Goal: Task Accomplishment & Management: Complete application form

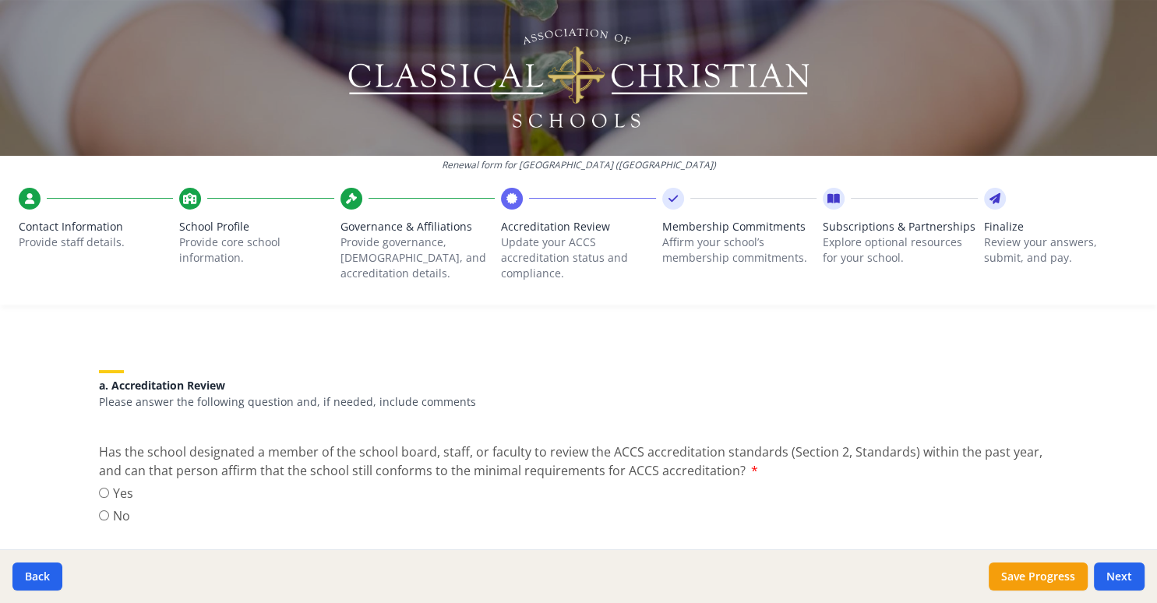
scroll to position [202, 0]
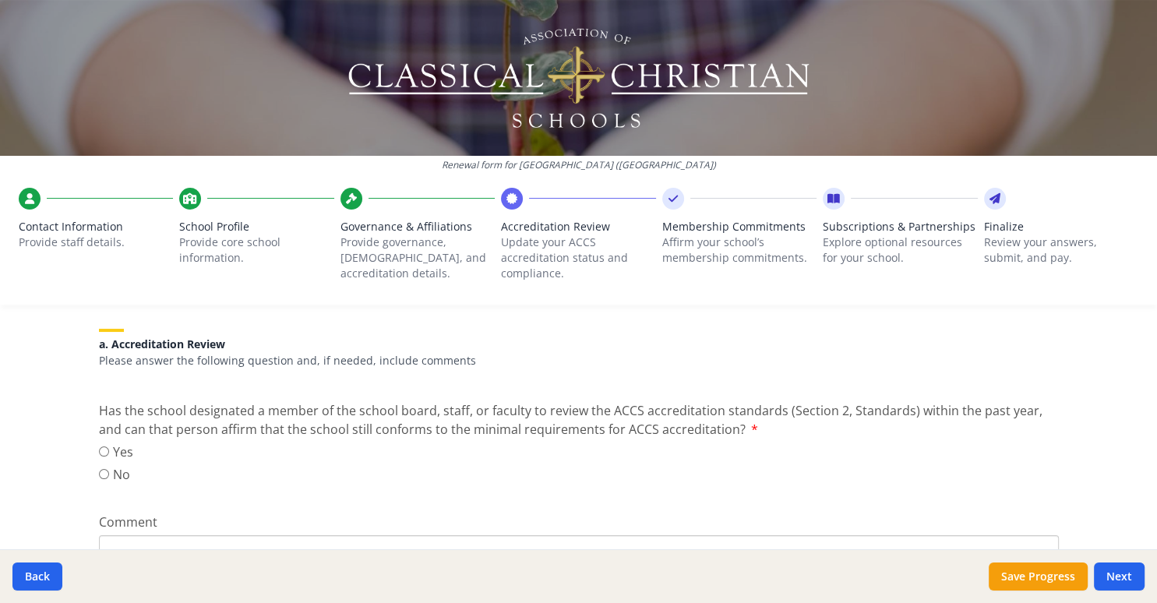
click at [102, 449] on input "Yes" at bounding box center [104, 451] width 10 height 10
radio input "true"
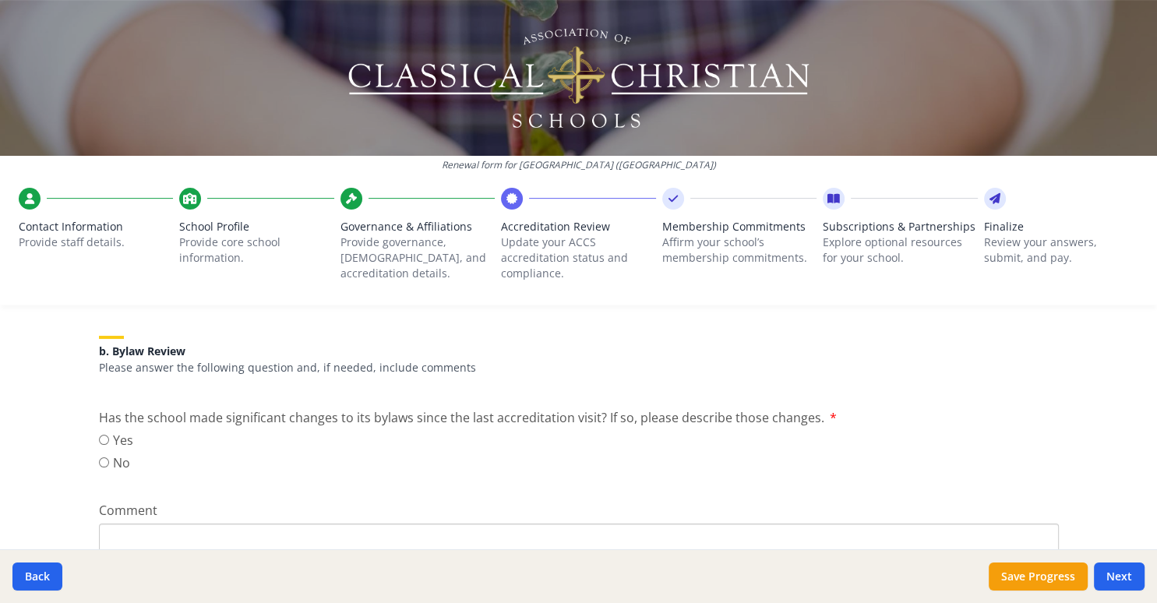
scroll to position [505, 0]
click at [107, 459] on input "No" at bounding box center [104, 459] width 10 height 10
radio input "true"
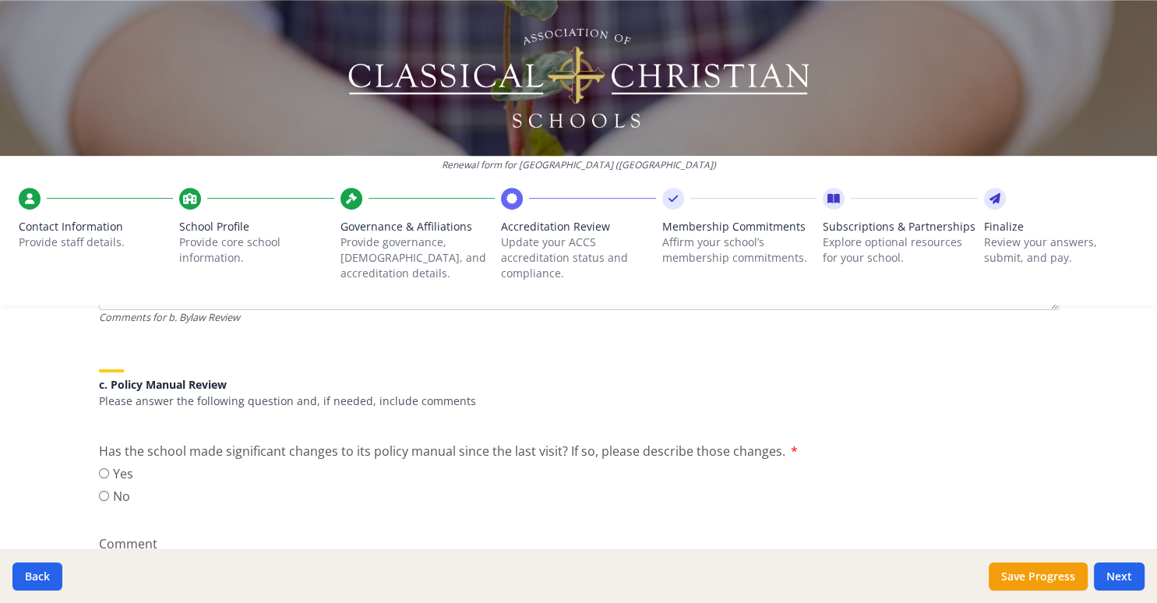
scroll to position [807, 0]
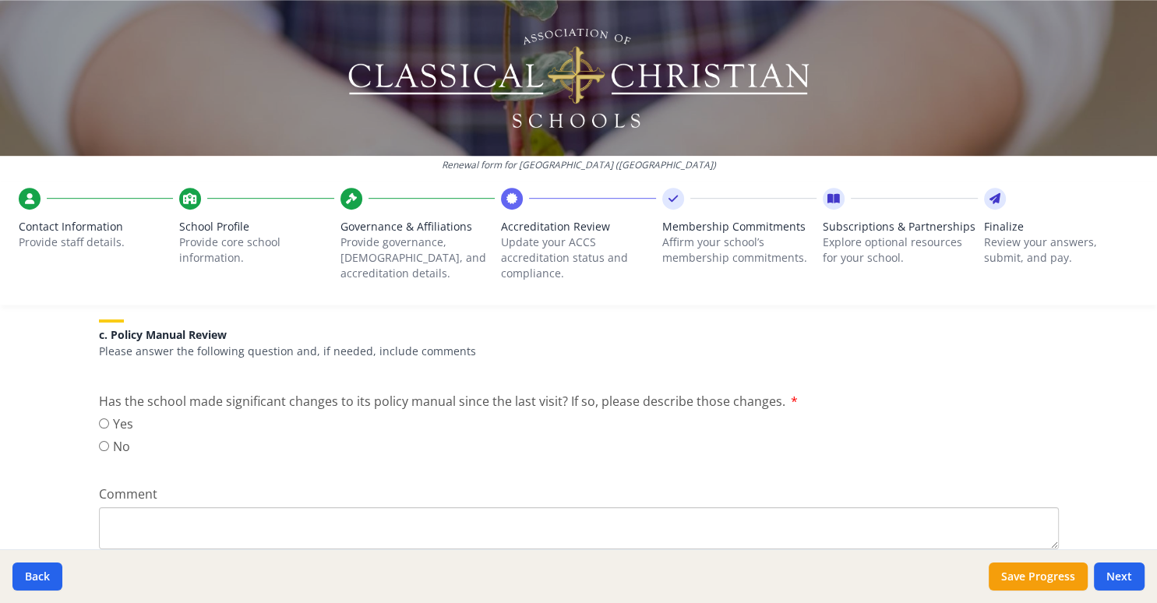
click at [104, 422] on input "Yes" at bounding box center [104, 423] width 10 height 10
radio input "true"
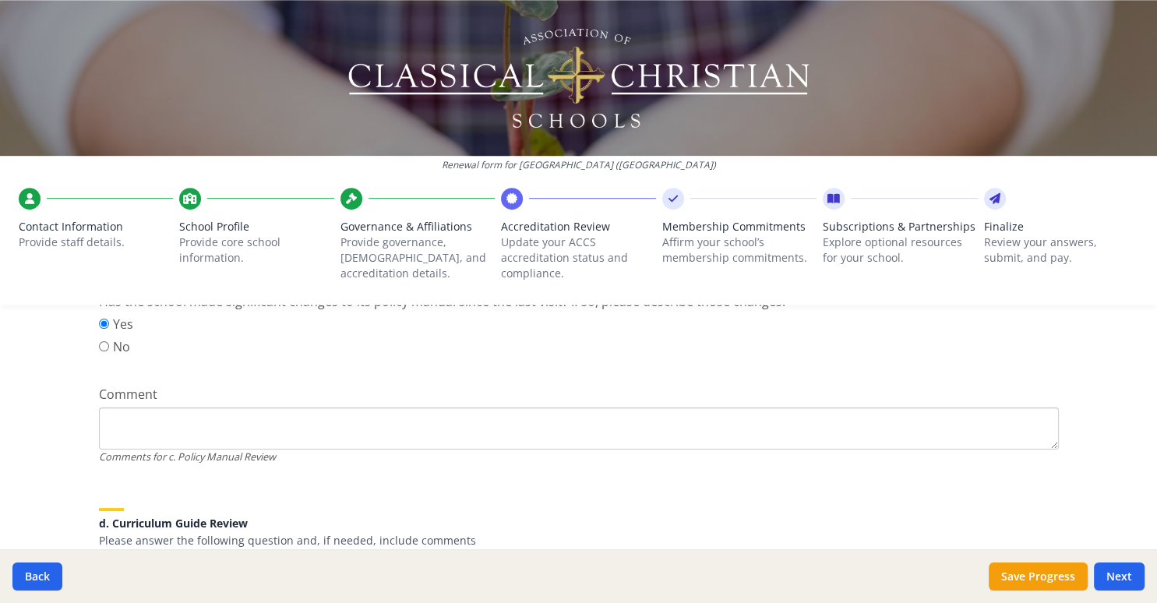
scroll to position [908, 0]
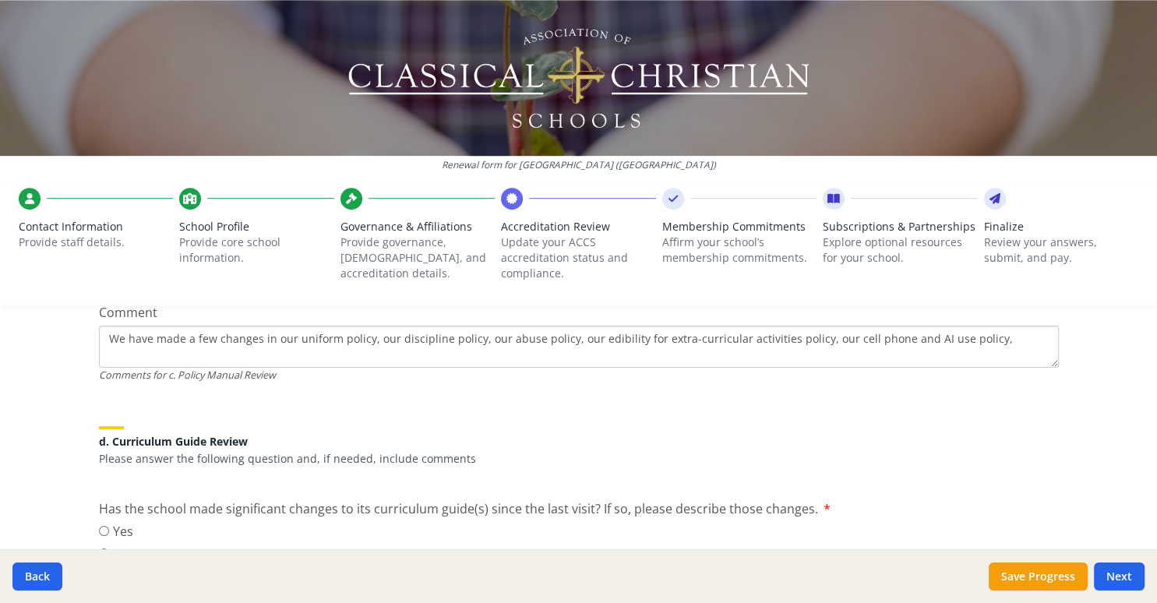
scroll to position [1009, 0]
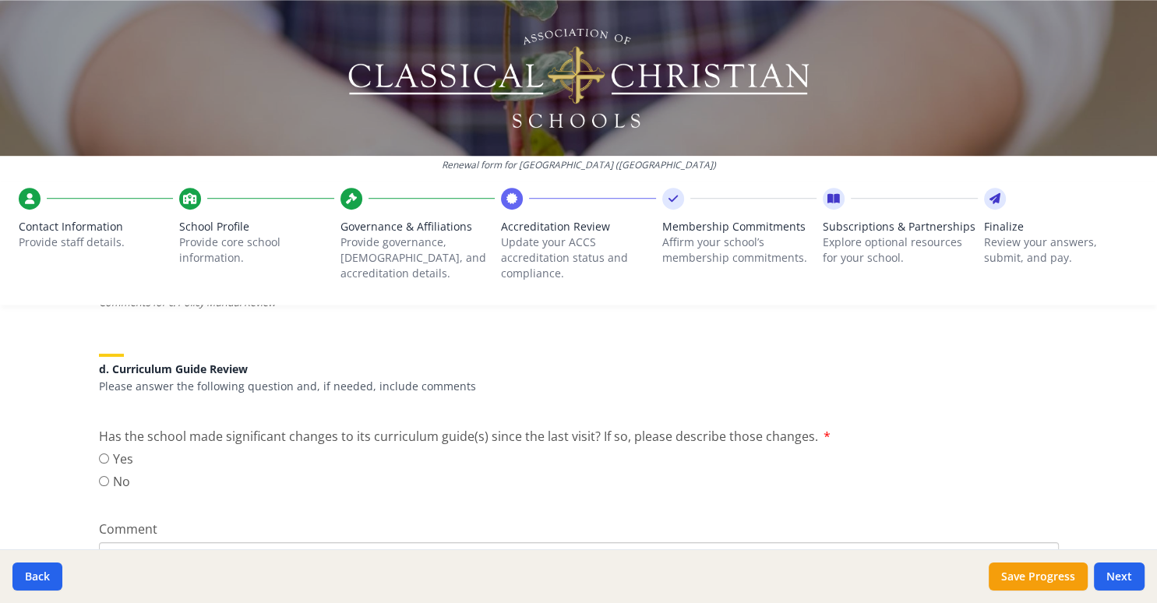
scroll to position [1110, 0]
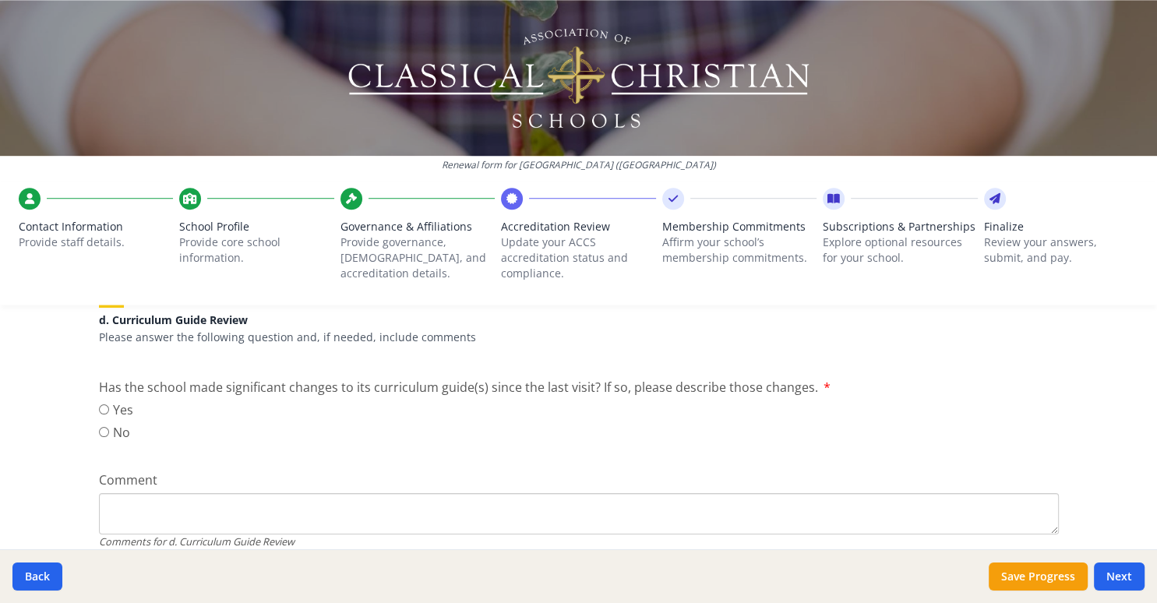
type textarea "We have made a few edits to our uniform policy, our discipline policy, our abus…"
click at [107, 435] on input "No" at bounding box center [104, 432] width 10 height 10
radio input "true"
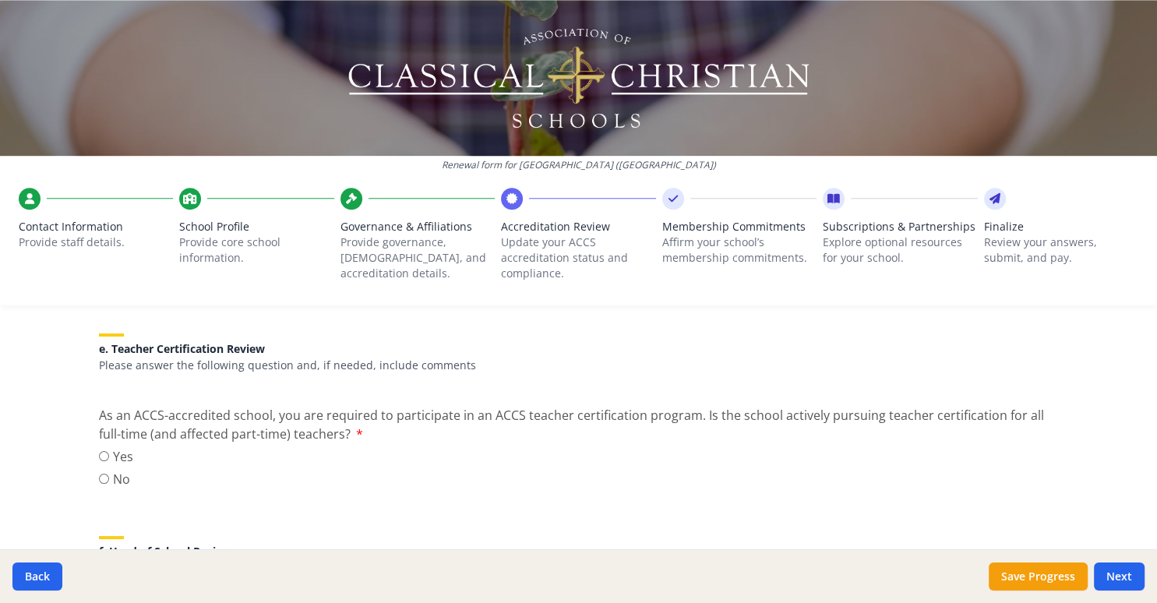
scroll to position [1413, 0]
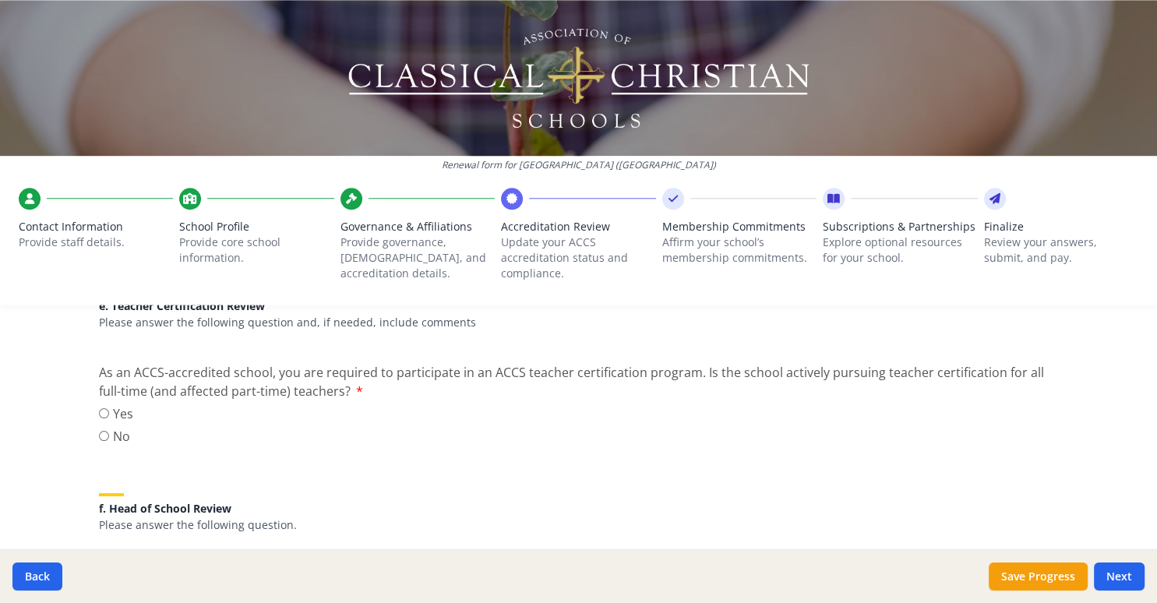
click at [107, 410] on input "Yes" at bounding box center [104, 413] width 10 height 10
radio input "true"
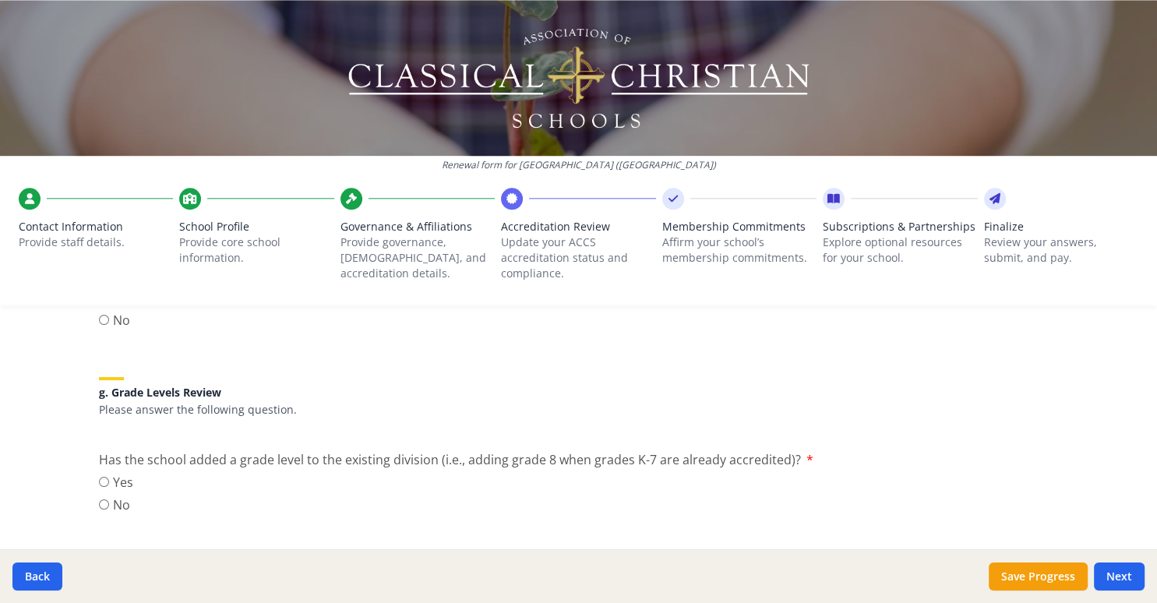
scroll to position [1716, 0]
click at [107, 319] on input "No" at bounding box center [104, 317] width 10 height 10
radio input "true"
click at [107, 498] on input "No" at bounding box center [104, 501] width 10 height 10
radio input "true"
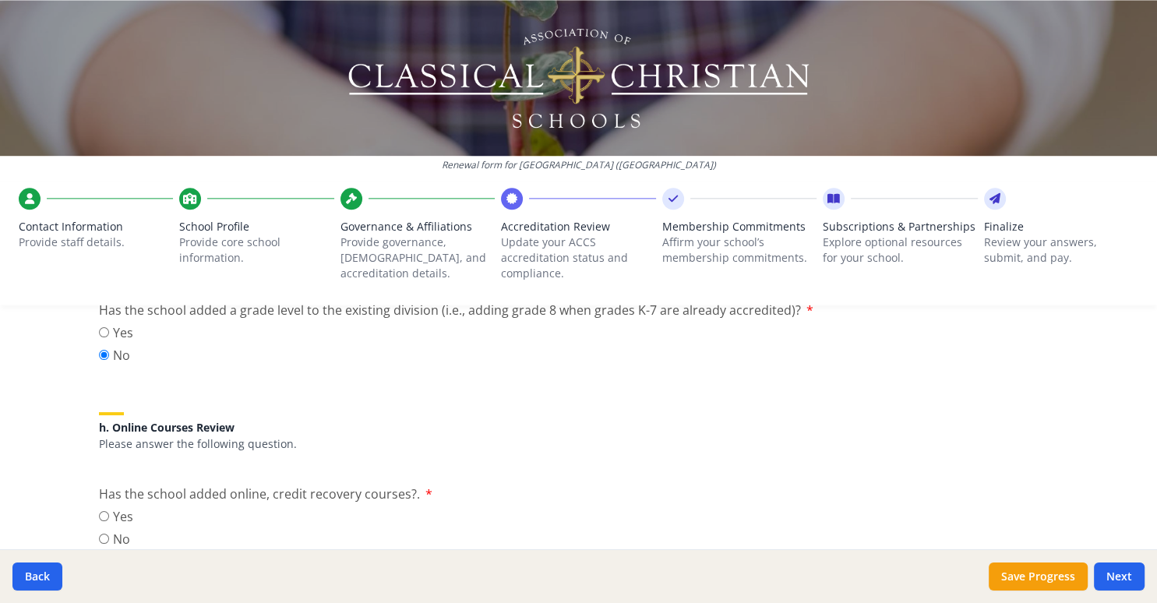
scroll to position [1918, 0]
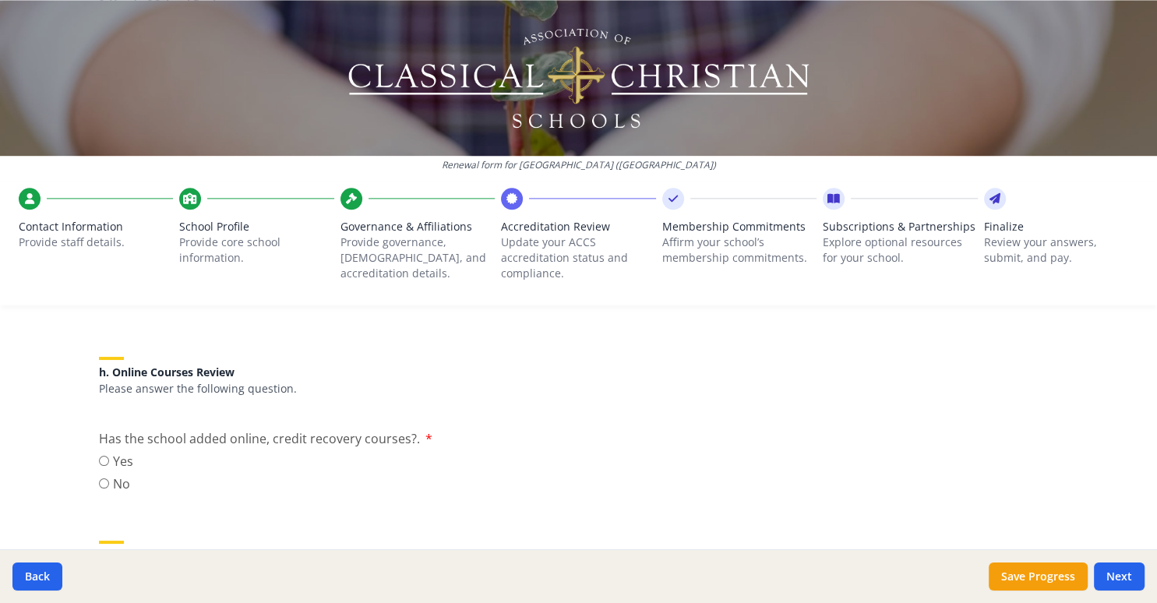
click at [101, 481] on input "No" at bounding box center [104, 483] width 10 height 10
radio input "true"
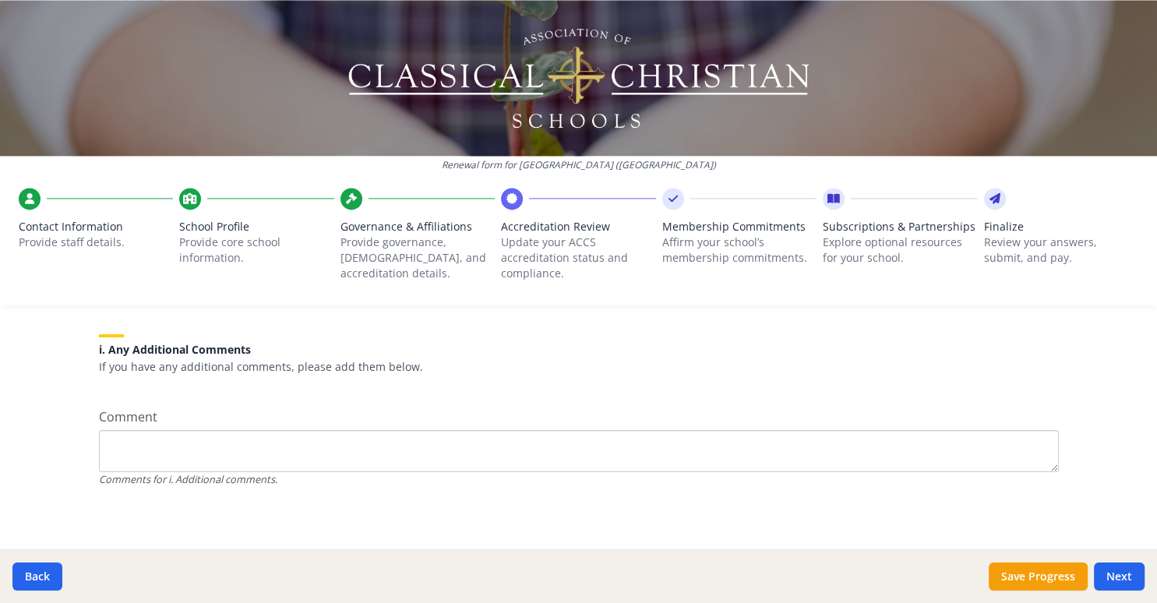
scroll to position [2126, 0]
click at [1112, 572] on button "Next" at bounding box center [1119, 576] width 51 height 28
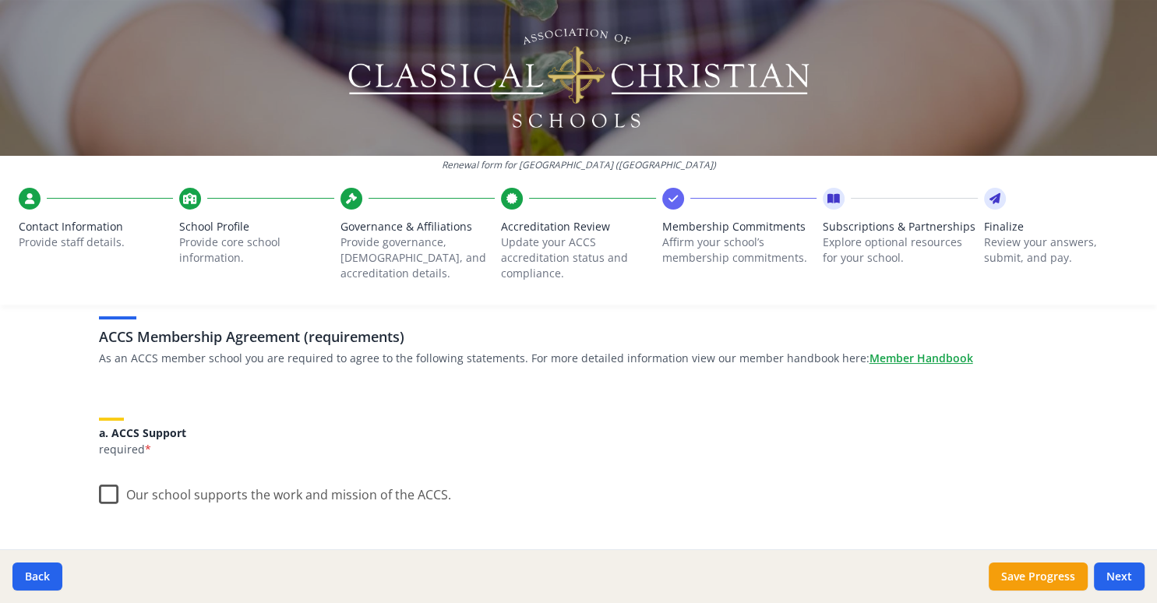
scroll to position [202, 0]
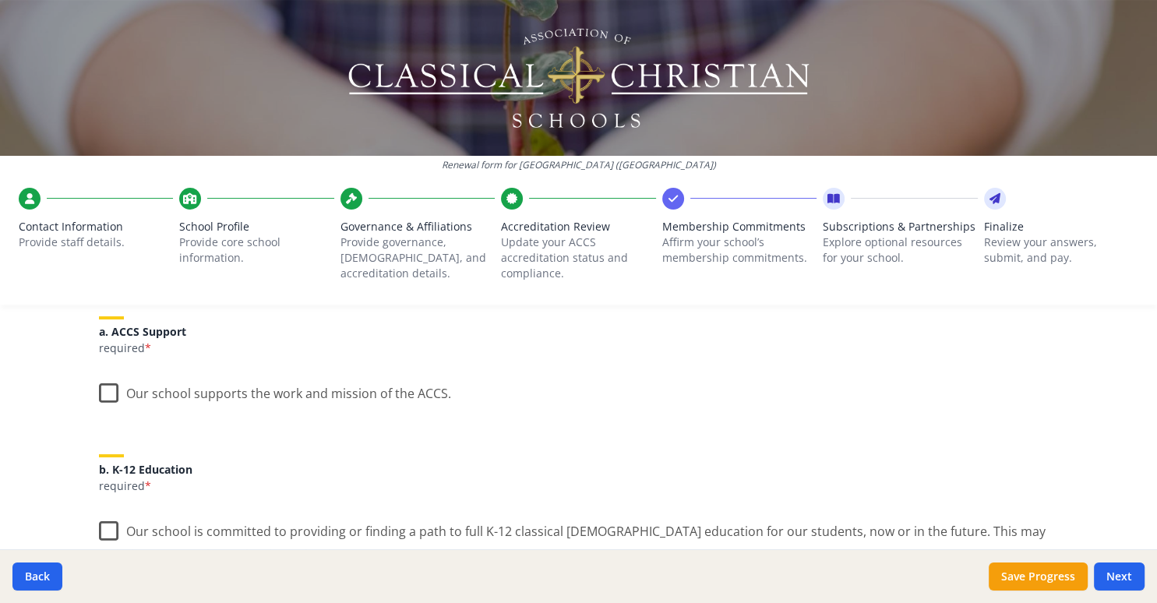
click at [109, 391] on label "Our school supports the work and mission of the ACCS." at bounding box center [275, 389] width 352 height 33
click at [0, 0] on input "Our school supports the work and mission of the ACCS." at bounding box center [0, 0] width 0 height 0
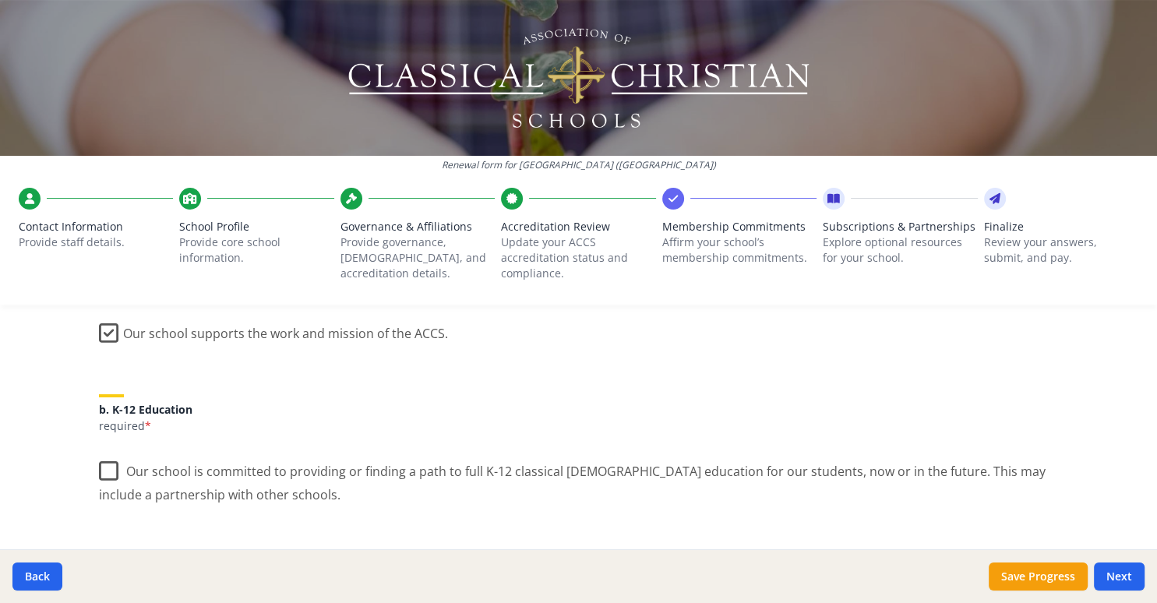
scroll to position [302, 0]
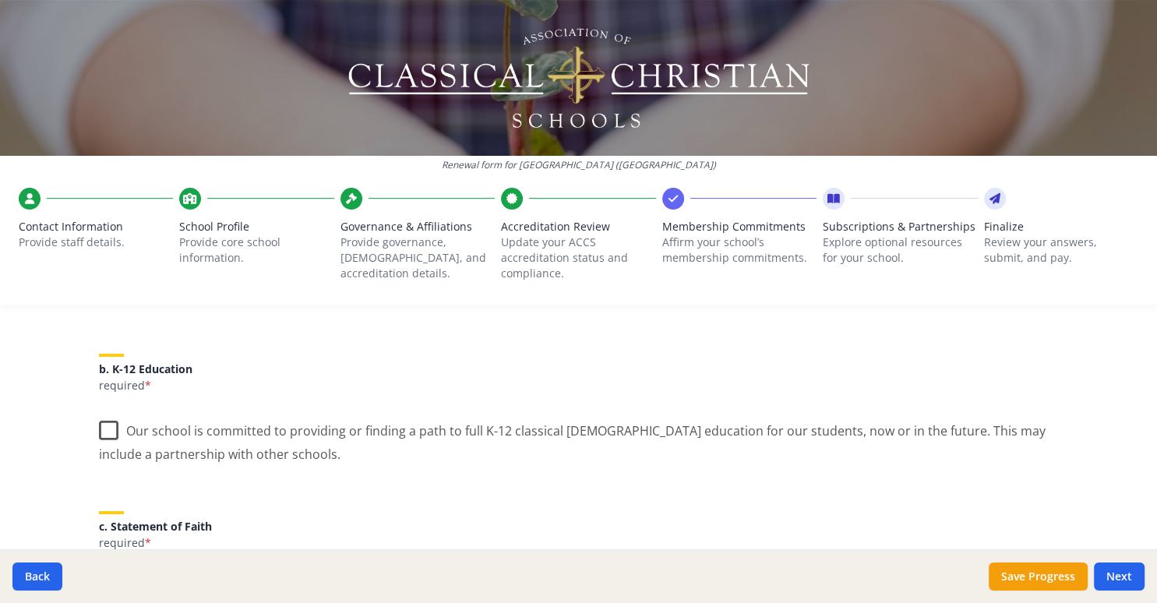
click at [110, 429] on label "Our school is committed to providing or finding a path to full K-12 classical […" at bounding box center [579, 436] width 960 height 52
click at [0, 0] on input "Our school is committed to providing or finding a path to full K-12 classical […" at bounding box center [0, 0] width 0 height 0
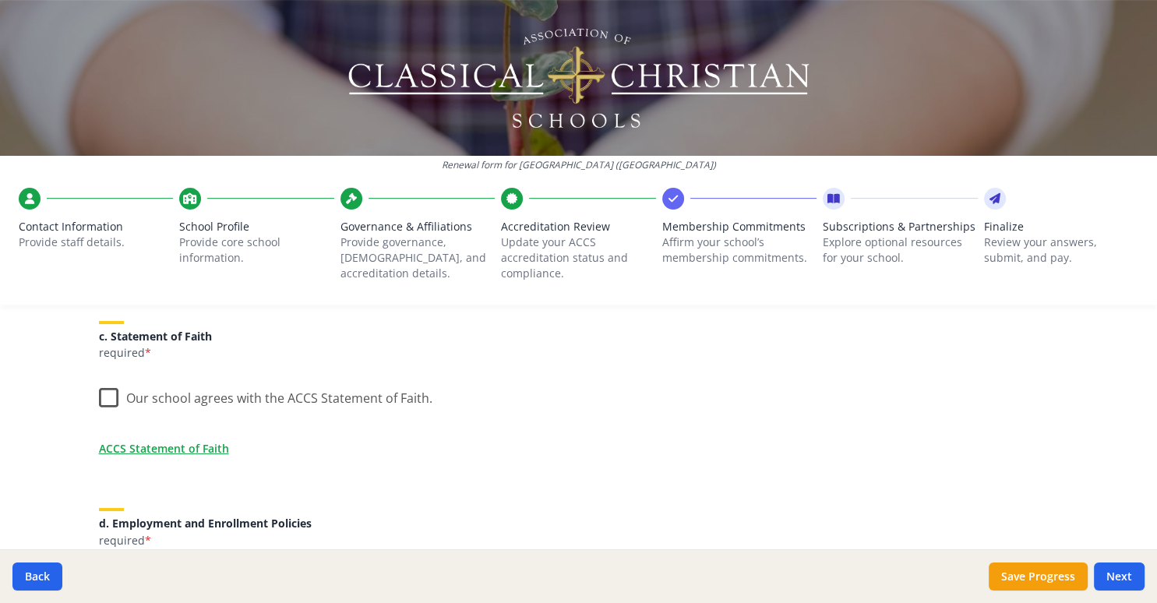
scroll to position [505, 0]
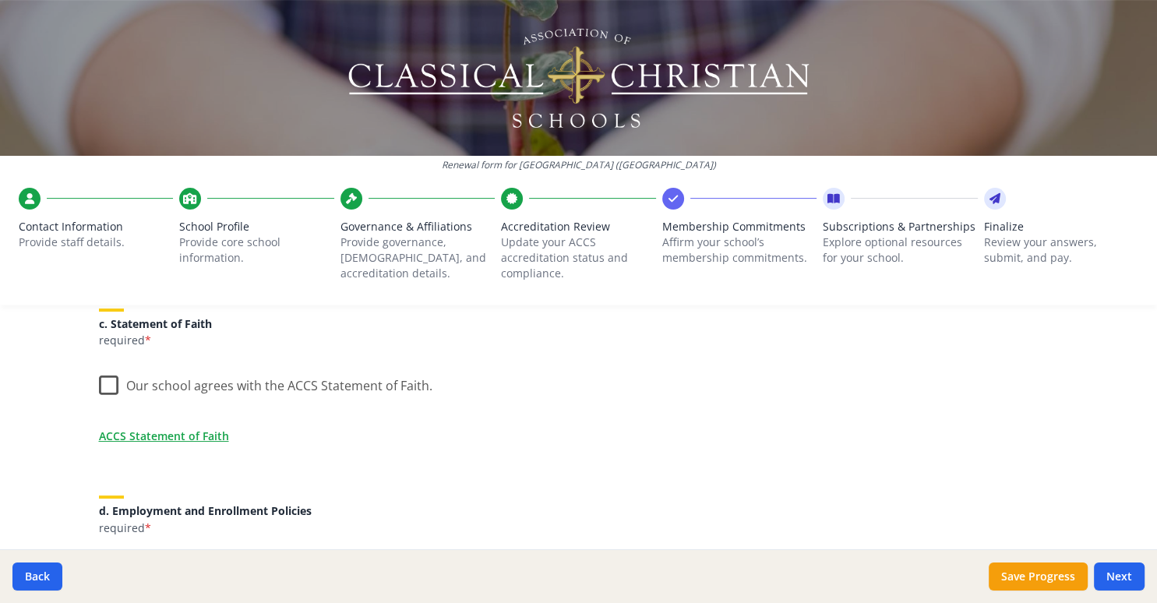
click at [111, 386] on label "Our school agrees with the ACCS Statement of Faith." at bounding box center [265, 381] width 333 height 33
click at [0, 0] on input "Our school agrees with the ACCS Statement of Faith." at bounding box center [0, 0] width 0 height 0
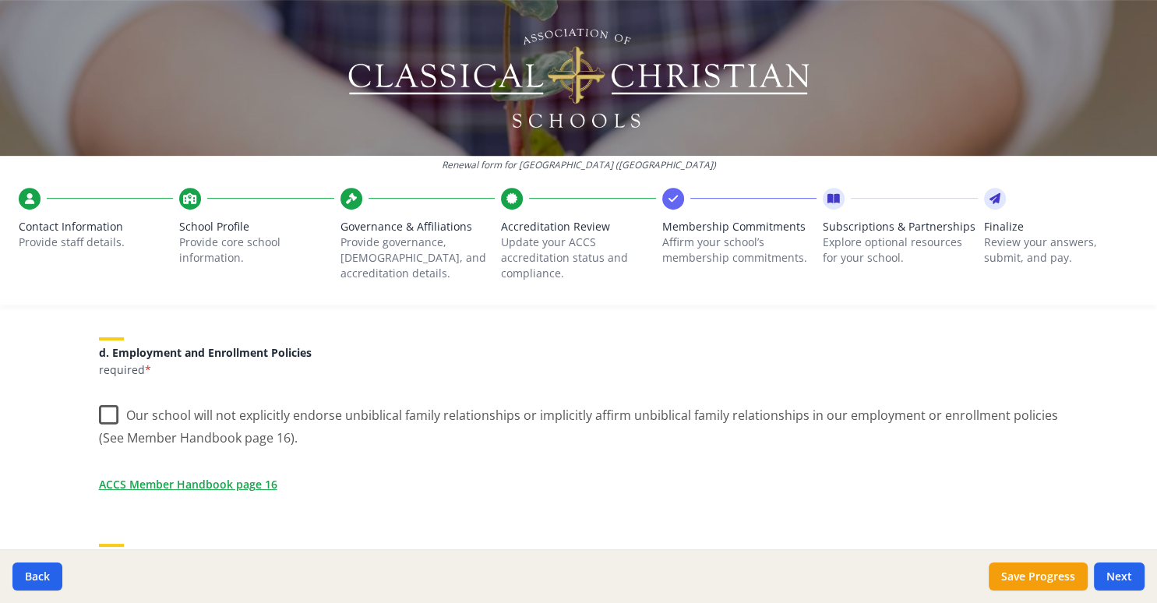
scroll to position [706, 0]
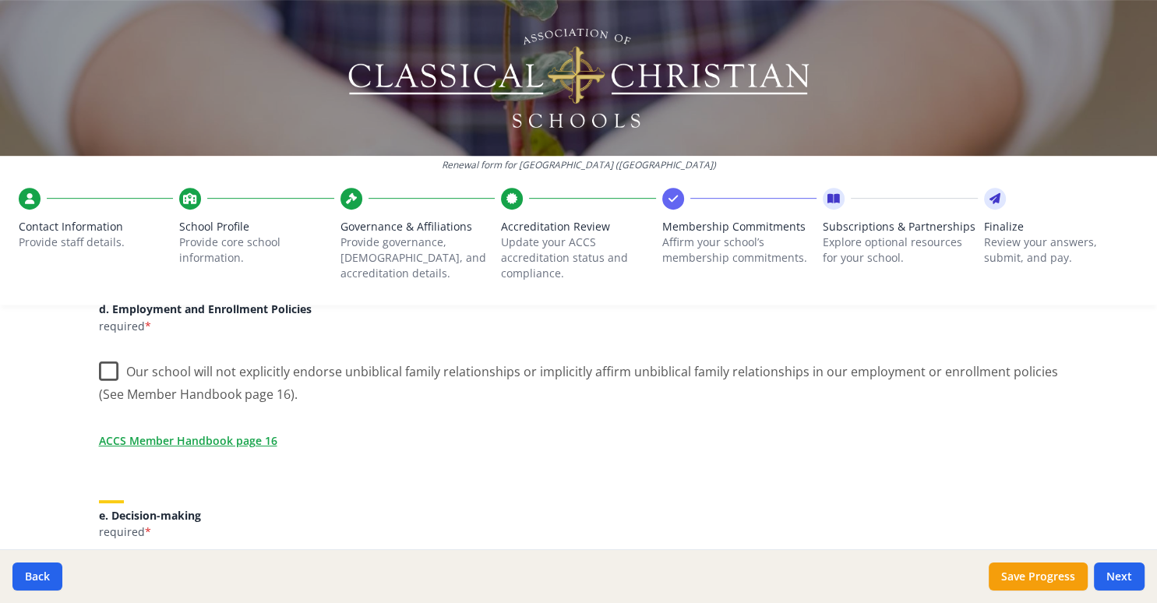
click at [112, 371] on label "Our school will not explicitly endorse unbiblical family relationships or impli…" at bounding box center [579, 377] width 960 height 52
click at [0, 0] on input "Our school will not explicitly endorse unbiblical family relationships or impli…" at bounding box center [0, 0] width 0 height 0
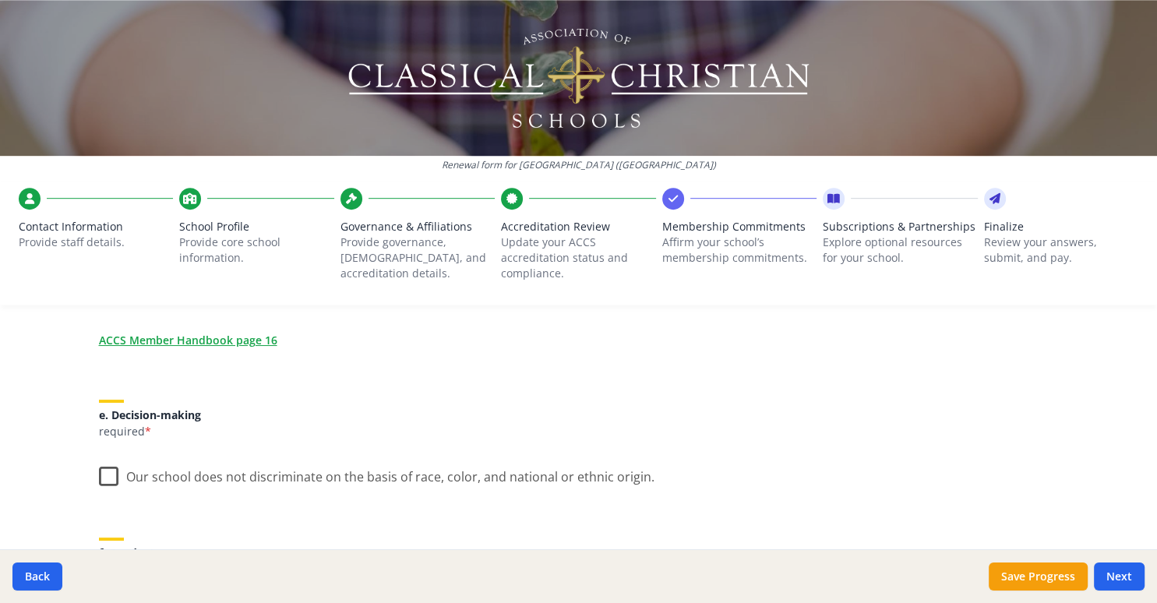
scroll to position [908, 0]
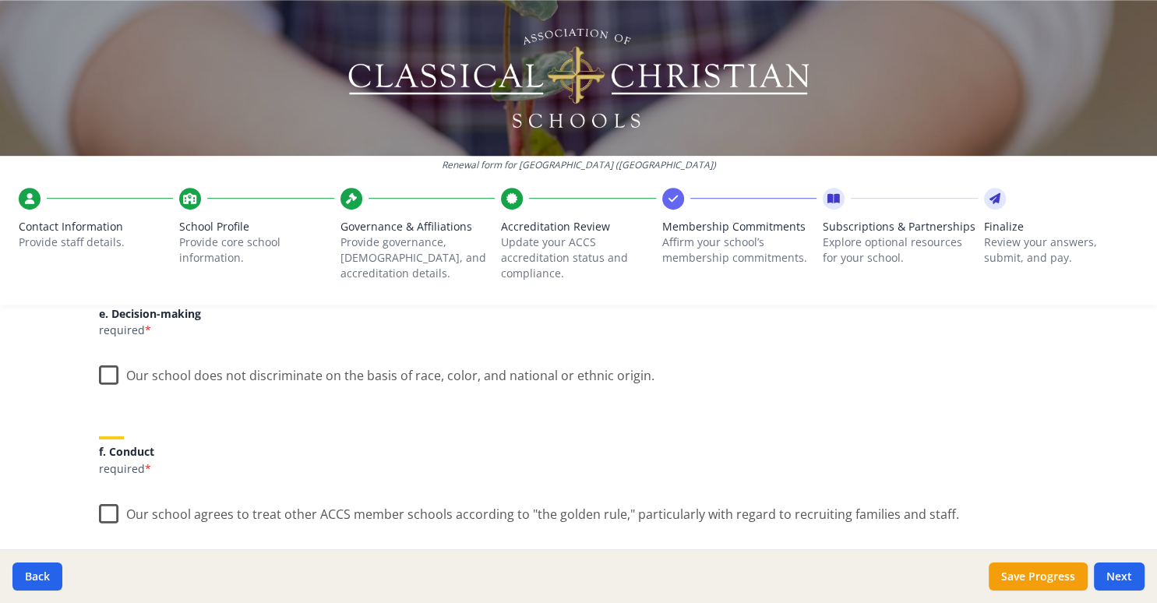
click at [99, 375] on label "Our school does not discriminate on the basis of race, color, and national or e…" at bounding box center [376, 371] width 555 height 33
click at [0, 0] on input "Our school does not discriminate on the basis of race, color, and national or e…" at bounding box center [0, 0] width 0 height 0
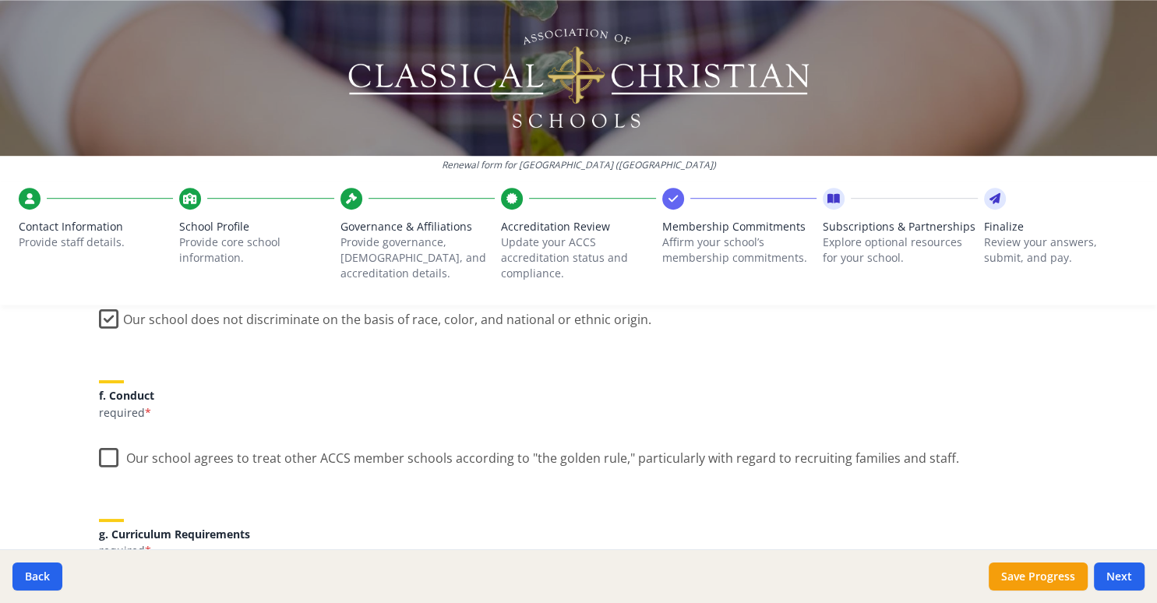
scroll to position [1009, 0]
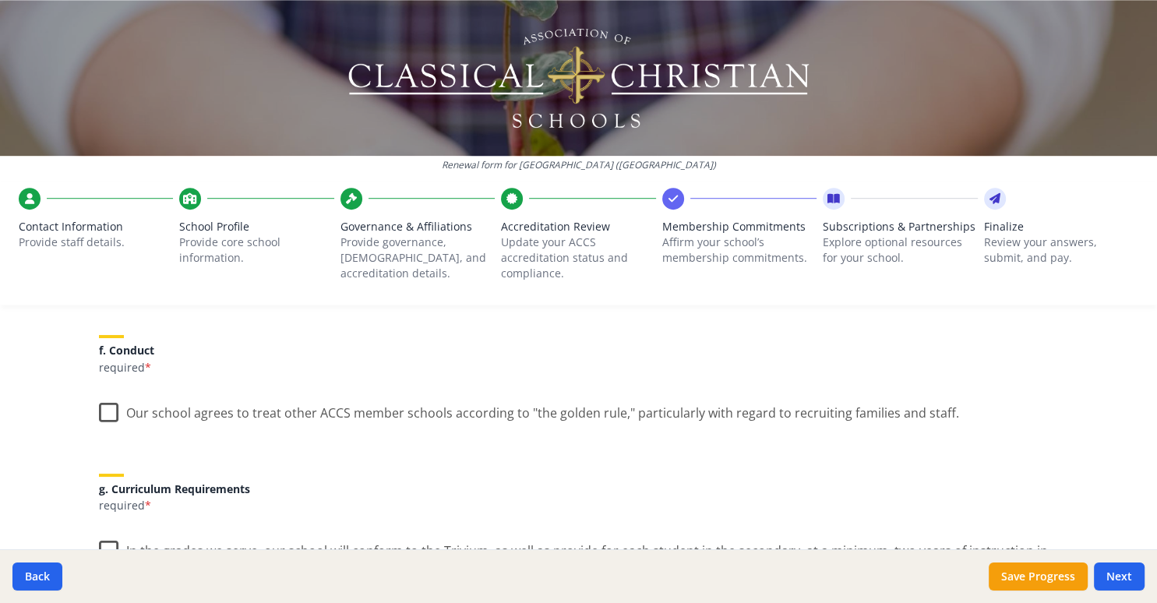
click at [107, 411] on label "Our school agrees to treat other ACCS member schools according to "the golden r…" at bounding box center [529, 409] width 860 height 33
click at [0, 0] on input "Our school agrees to treat other ACCS member schools according to "the golden r…" at bounding box center [0, 0] width 0 height 0
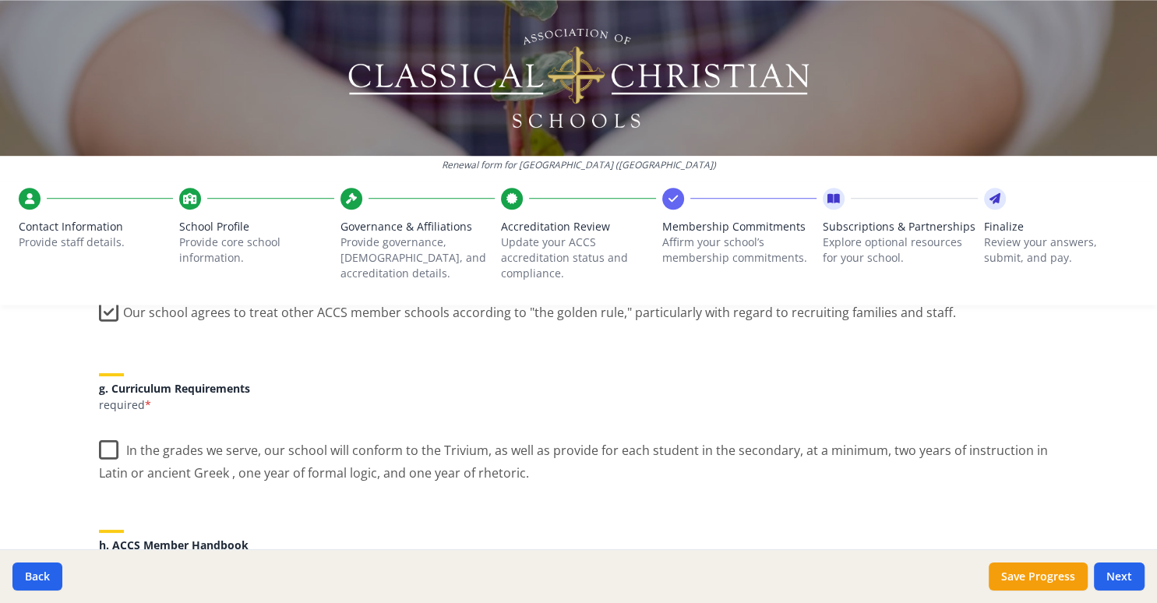
click at [110, 446] on label "In the grades we serve, our school will conform to the Trivium, as well as prov…" at bounding box center [579, 456] width 960 height 52
click at [0, 0] on input "In the grades we serve, our school will conform to the Trivium, as well as prov…" at bounding box center [0, 0] width 0 height 0
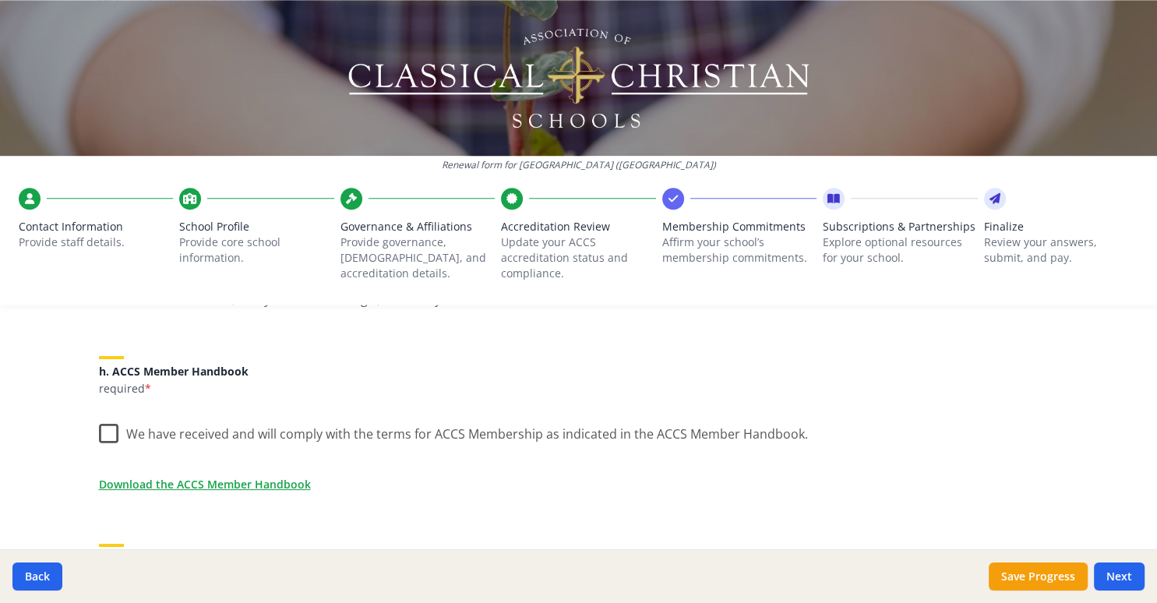
scroll to position [1312, 0]
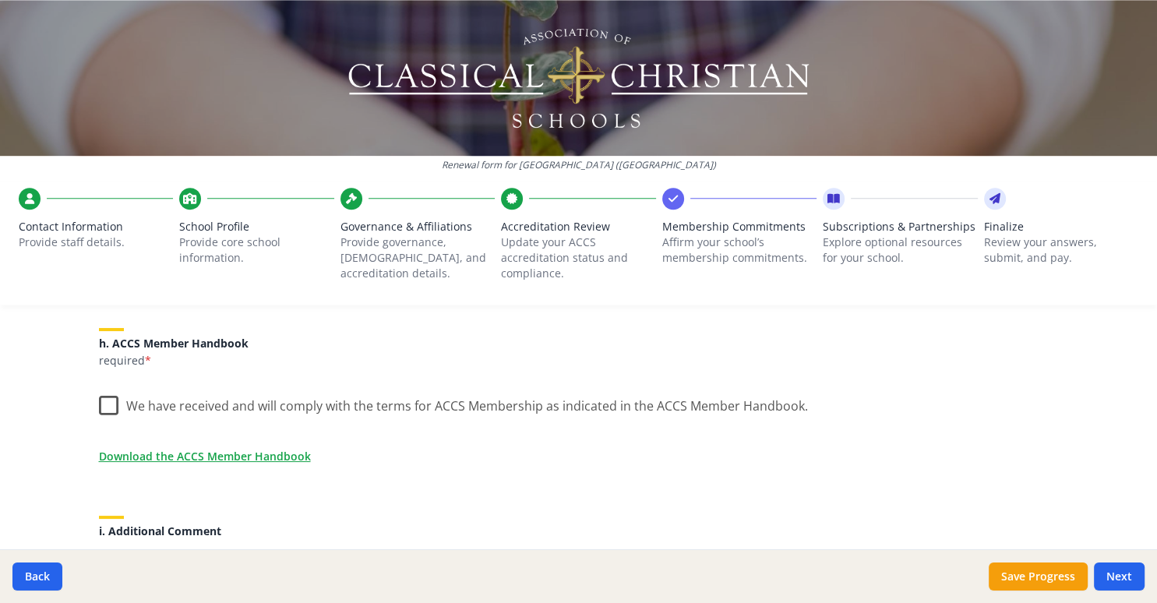
click at [105, 409] on label "We have received and will comply with the terms for ACCS Membership as indicate…" at bounding box center [453, 402] width 709 height 33
click at [0, 0] on input "We have received and will comply with the terms for ACCS Membership as indicate…" at bounding box center [0, 0] width 0 height 0
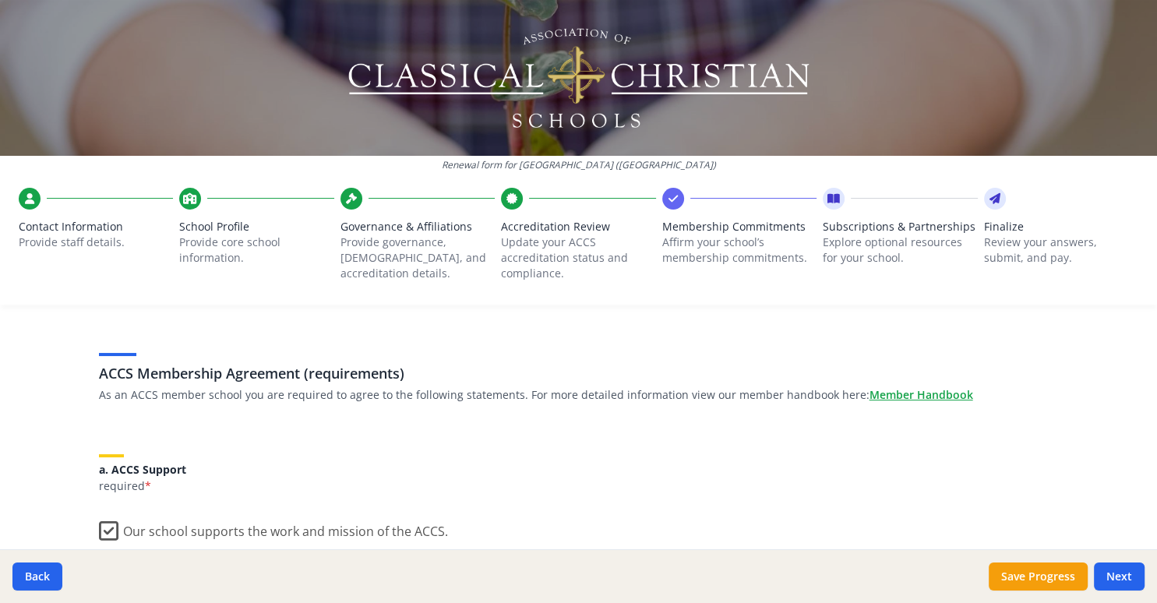
scroll to position [0, 0]
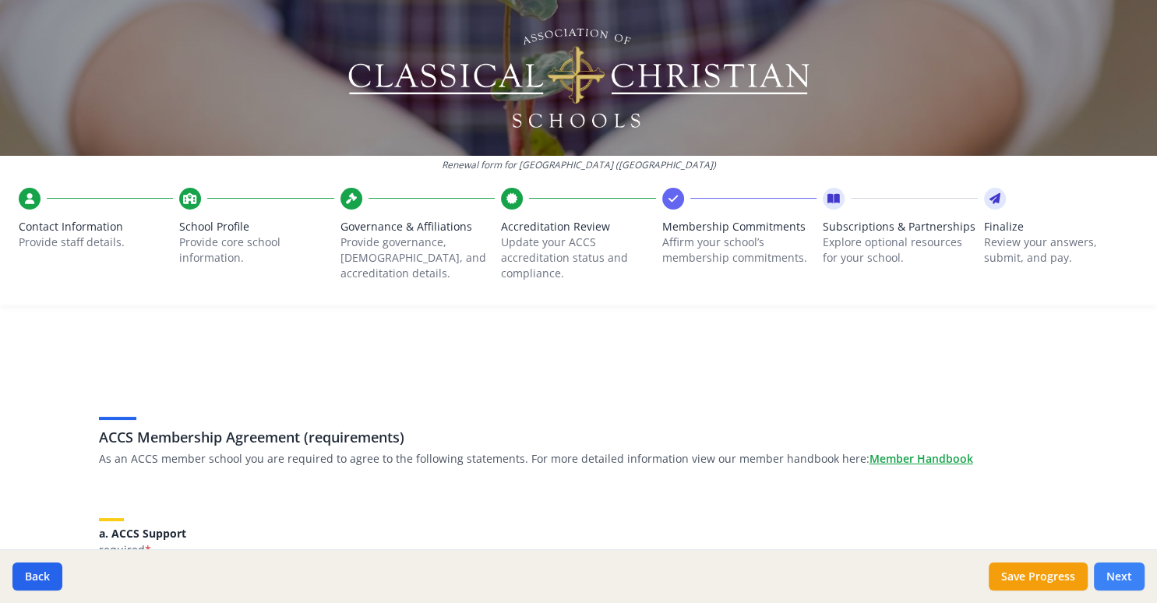
click at [1118, 574] on button "Next" at bounding box center [1119, 576] width 51 height 28
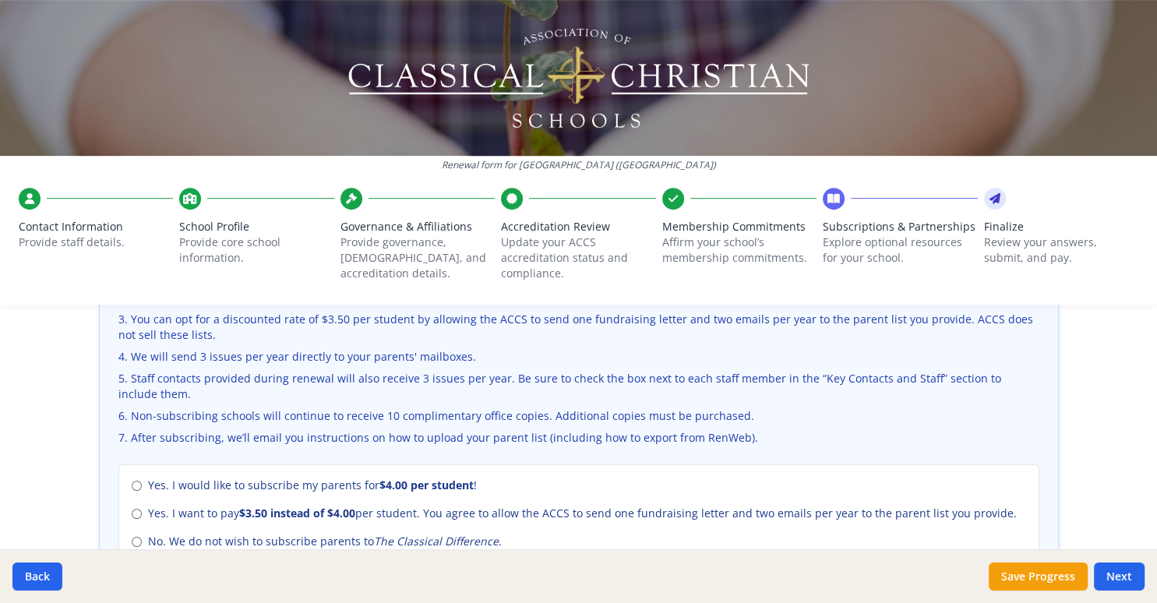
scroll to position [605, 0]
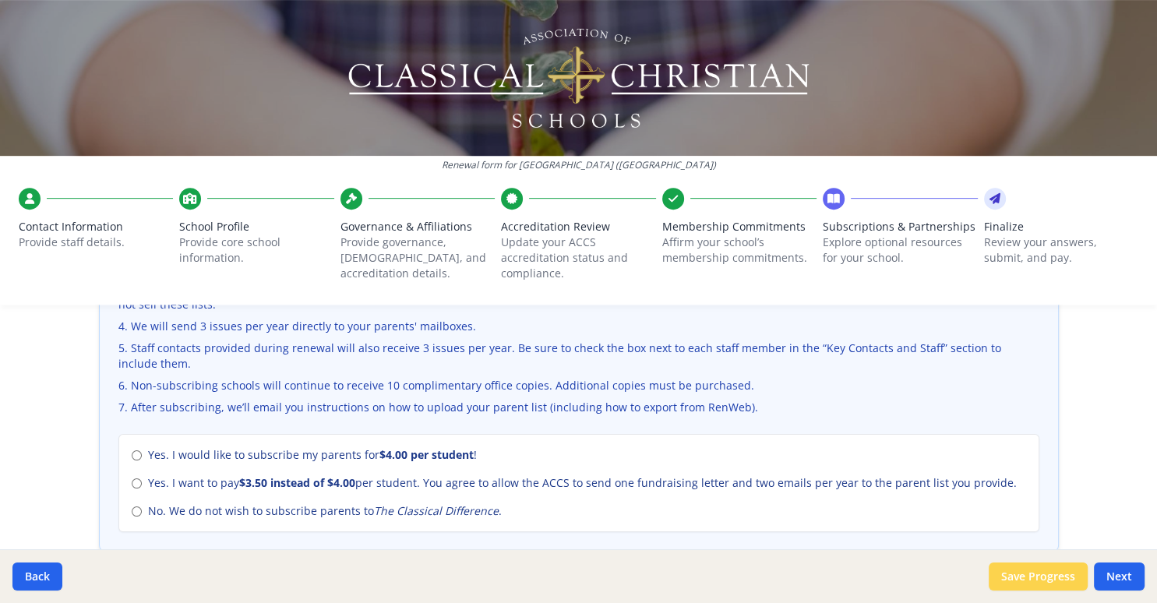
click at [1011, 572] on button "Save Progress" at bounding box center [1037, 576] width 99 height 28
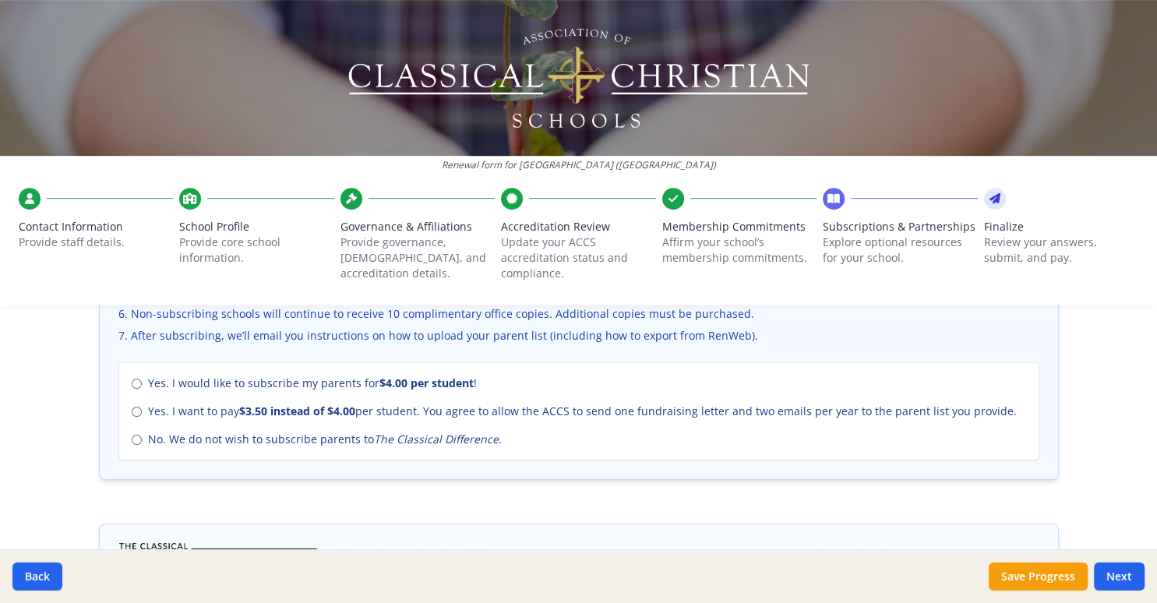
scroll to position [706, 0]
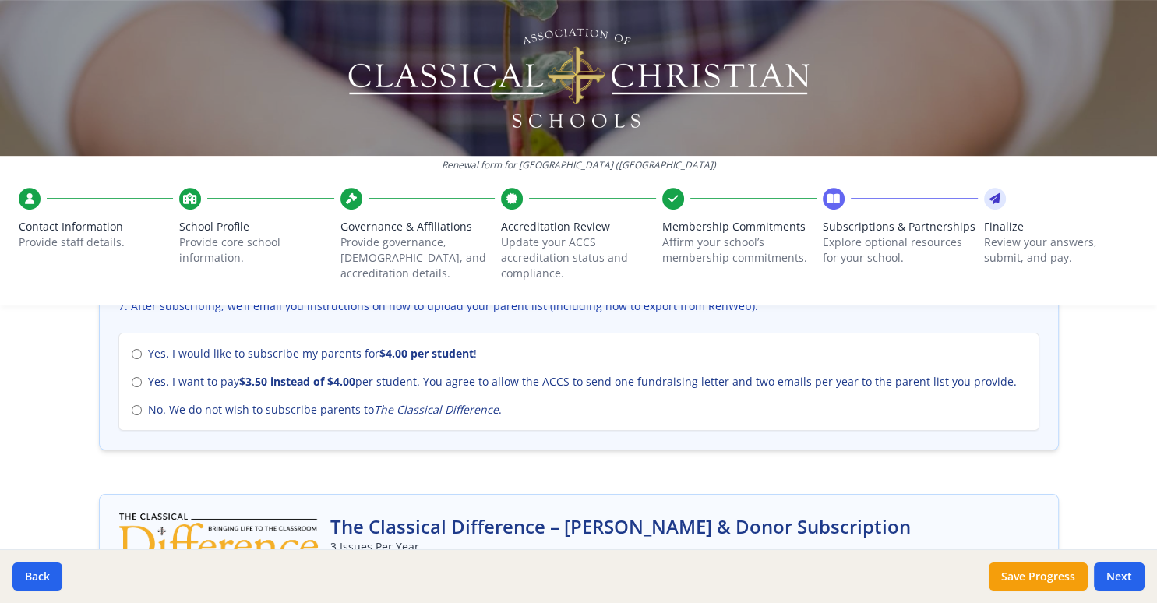
click at [136, 409] on input "No. We do not wish to subscribe parents to The Classical Difference ." at bounding box center [137, 410] width 10 height 10
radio input "true"
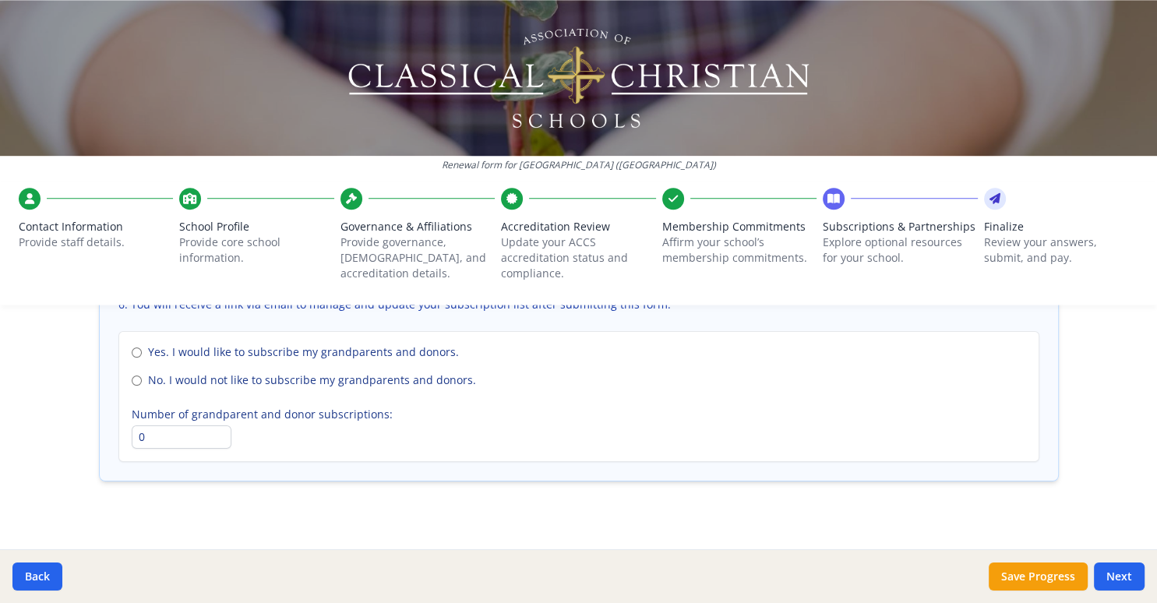
scroll to position [1190, 0]
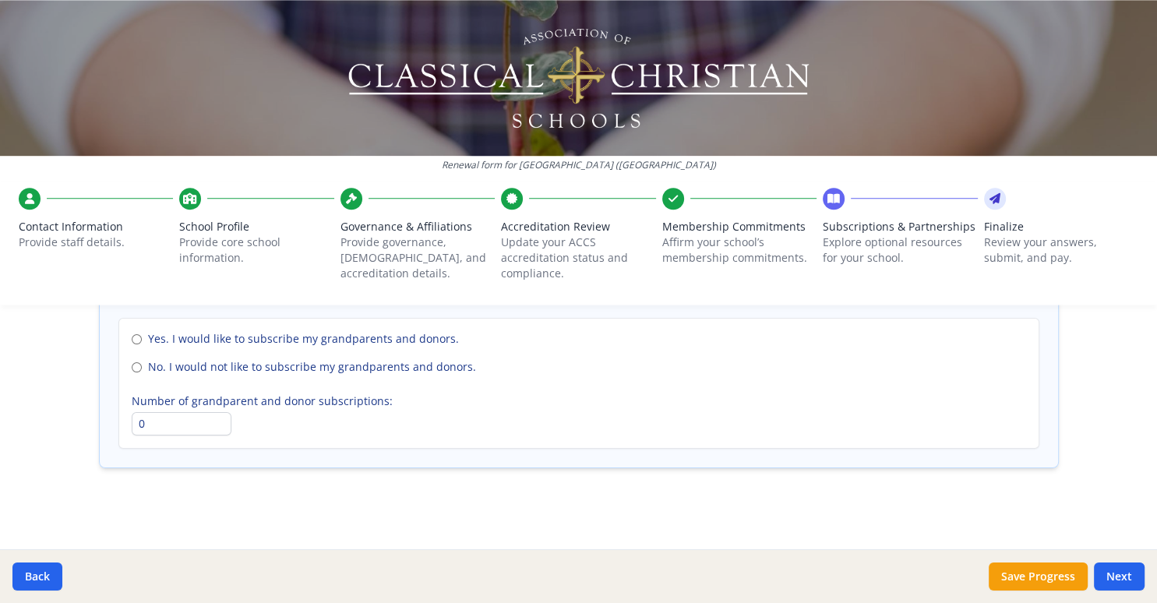
click at [136, 364] on input "No. I would not like to subscribe my grandparents and donors." at bounding box center [137, 367] width 10 height 10
radio input "true"
click at [1122, 578] on button "Next" at bounding box center [1119, 576] width 51 height 28
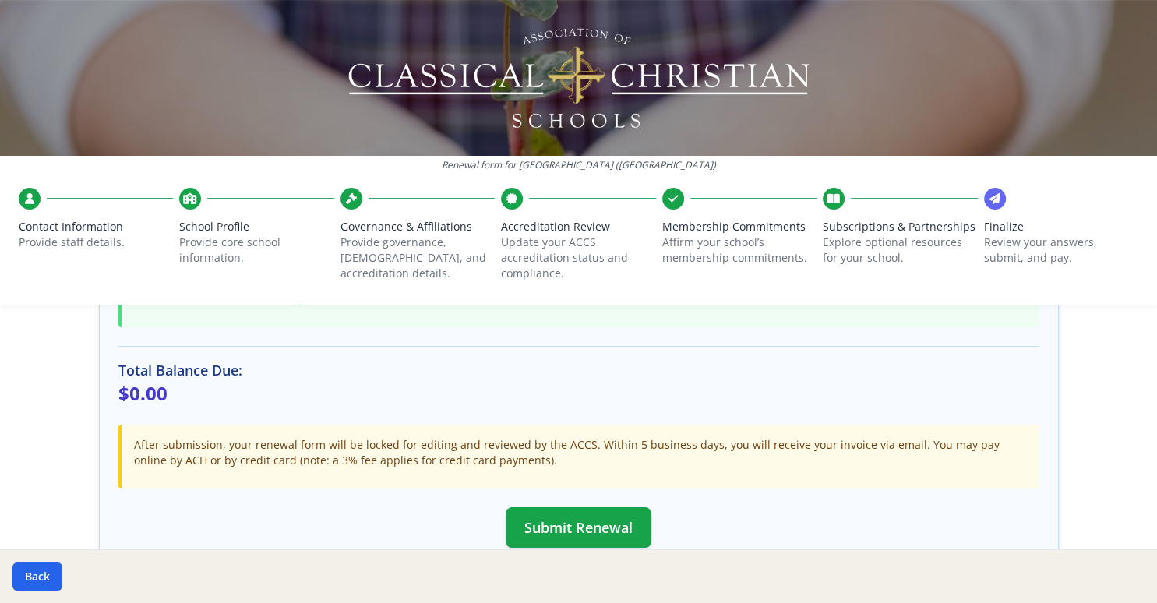
scroll to position [534, 0]
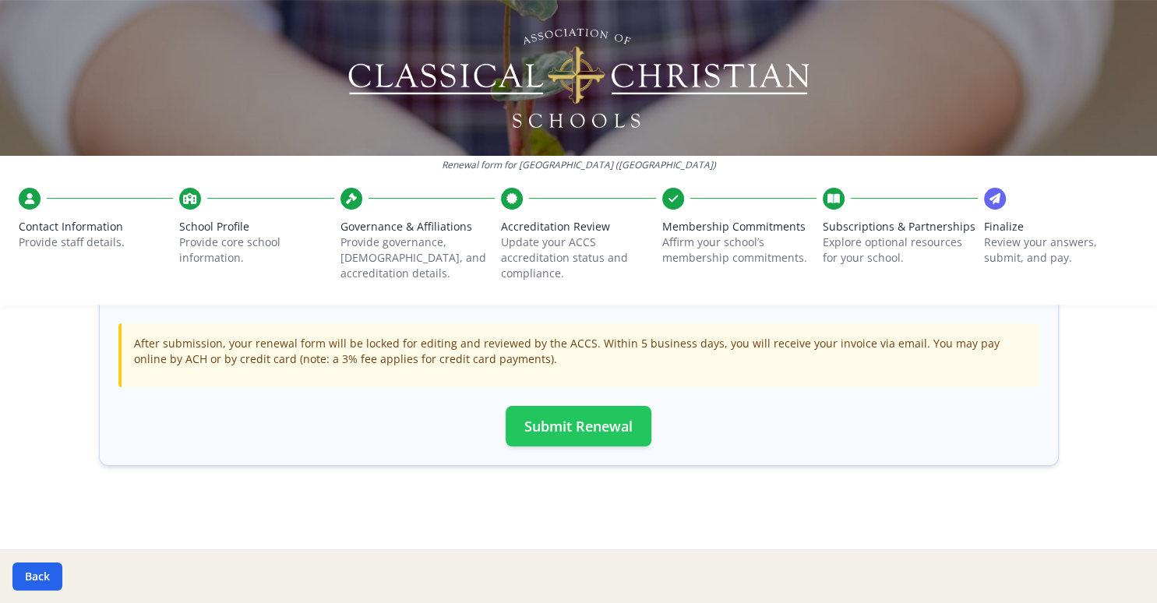
click at [575, 424] on button "Submit Renewal" at bounding box center [578, 426] width 146 height 41
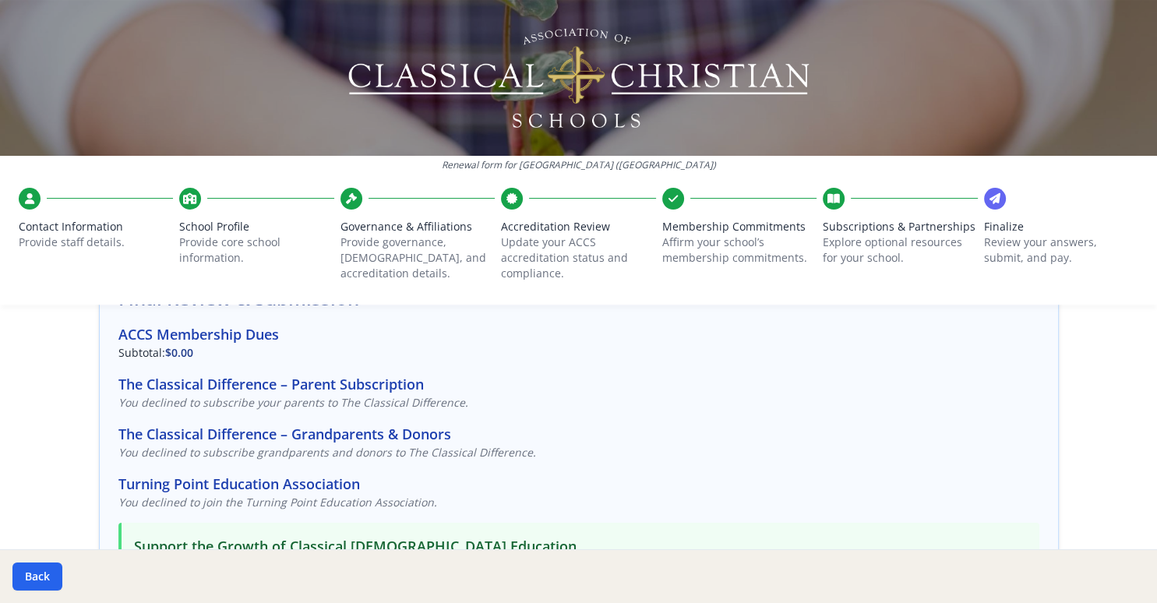
scroll to position [0, 0]
